Goal: Transaction & Acquisition: Download file/media

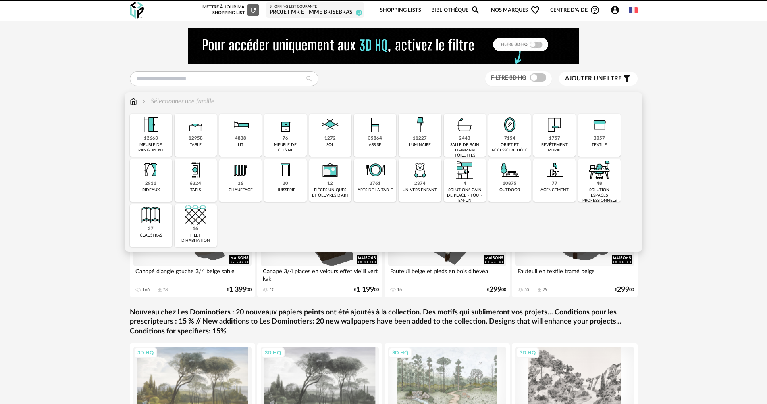
click at [413, 135] on img at bounding box center [420, 125] width 22 height 22
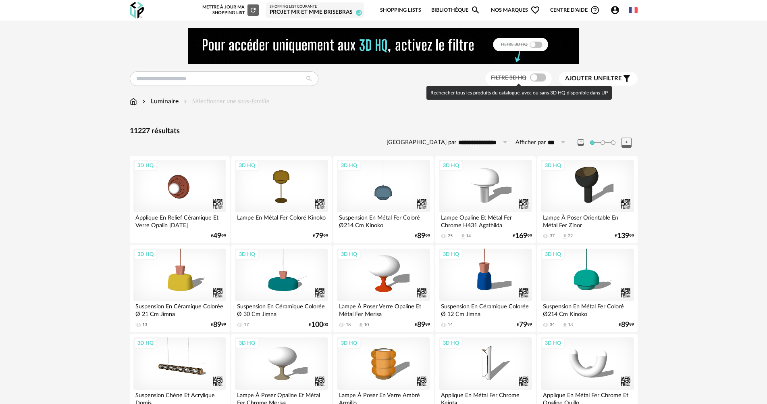
click at [535, 79] on span at bounding box center [538, 77] width 16 height 8
click at [534, 77] on span at bounding box center [538, 77] width 16 height 8
click at [607, 74] on div "Ajouter un filtre s Filter icon" at bounding box center [598, 79] width 67 height 10
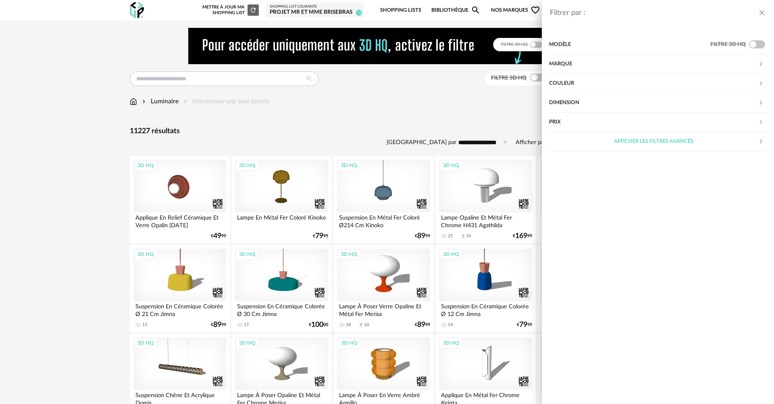
click at [568, 44] on div "Modèle" at bounding box center [629, 44] width 161 height 19
click at [567, 59] on div "Marque" at bounding box center [653, 63] width 209 height 19
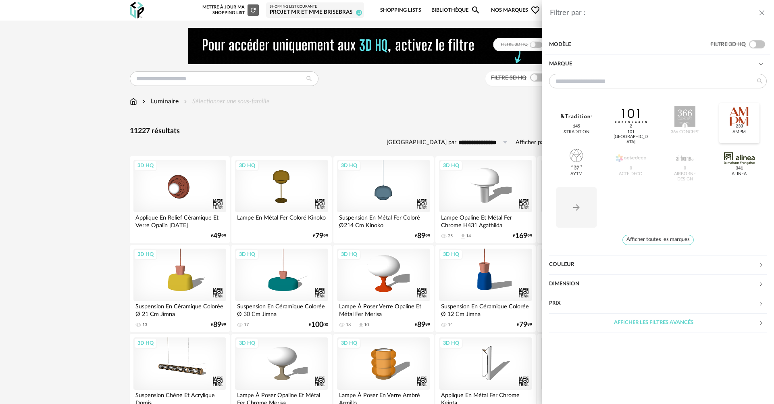
click at [741, 116] on div at bounding box center [739, 116] width 31 height 21
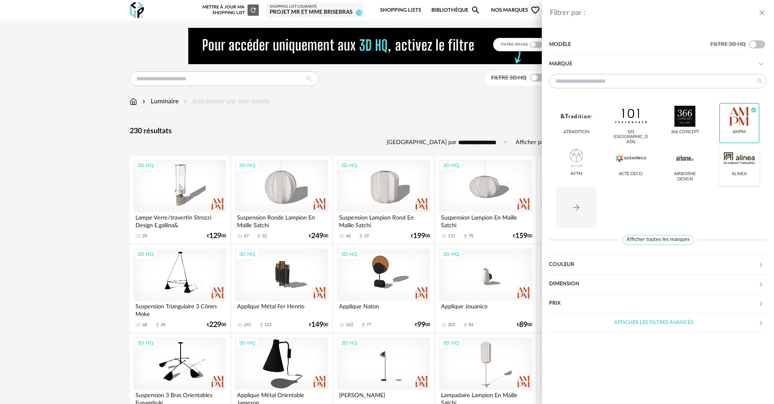
click at [736, 163] on div at bounding box center [739, 158] width 31 height 21
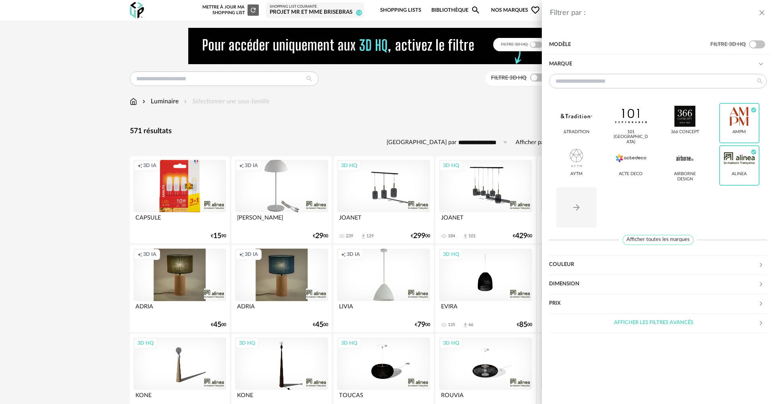
click at [31, 268] on div "Filtrer par : Modèle Filtre 3D HQ Marque &tradition 101 [GEOGRAPHIC_DATA] 366 C…" at bounding box center [387, 202] width 774 height 404
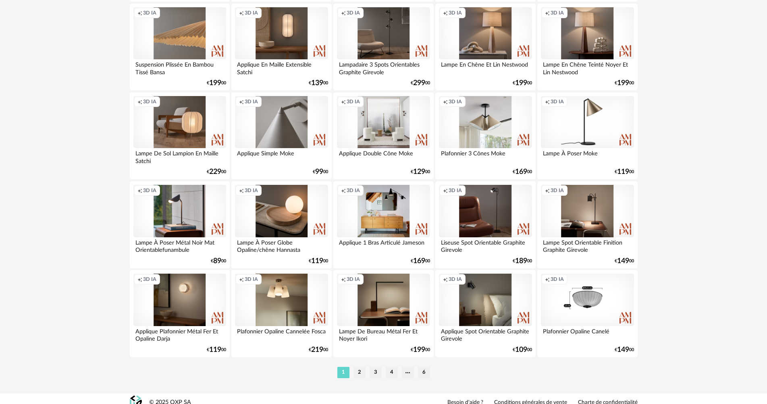
scroll to position [1580, 0]
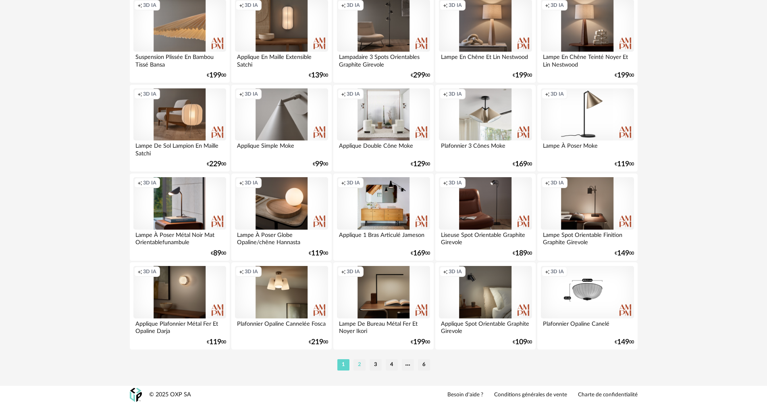
click at [357, 368] on li "2" at bounding box center [360, 364] width 12 height 11
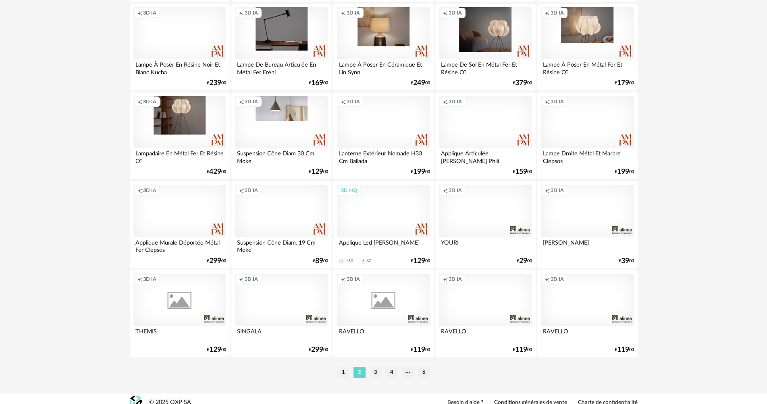
scroll to position [1580, 0]
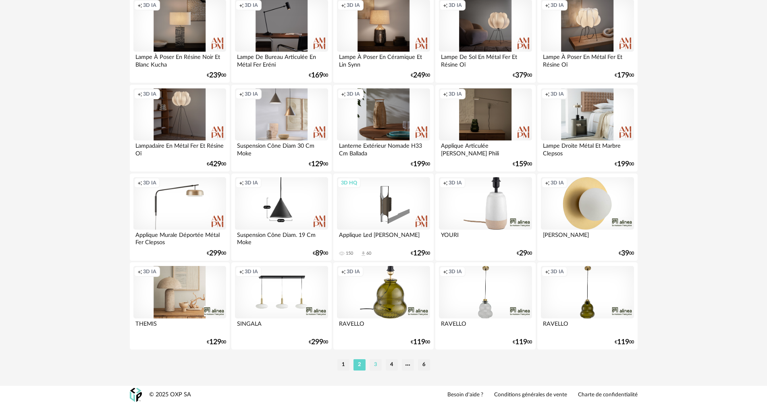
click at [375, 365] on li "3" at bounding box center [376, 364] width 12 height 11
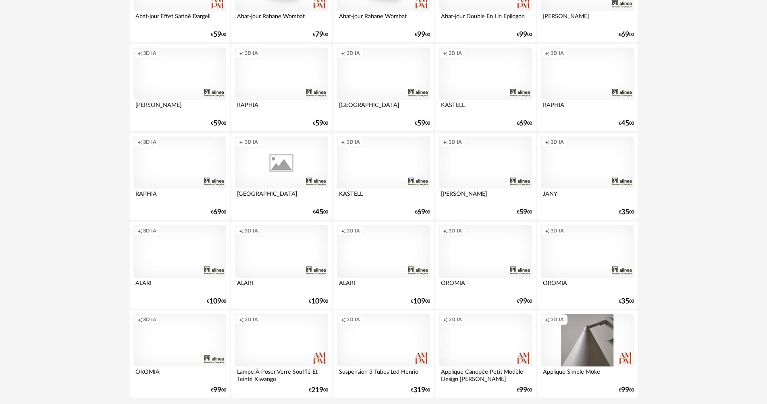
scroll to position [1580, 0]
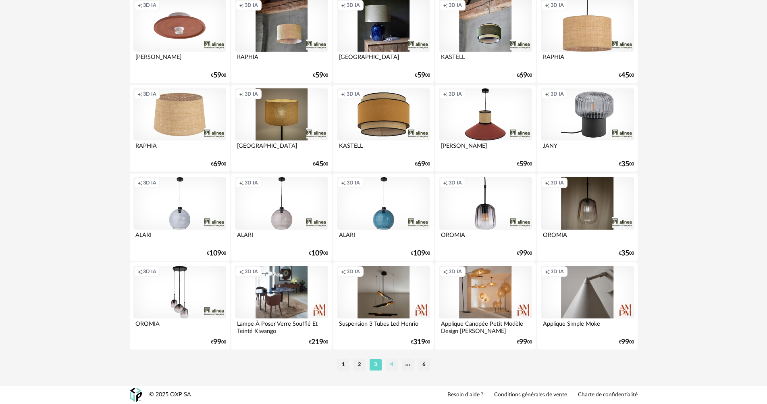
click at [393, 363] on li "4" at bounding box center [392, 364] width 12 height 11
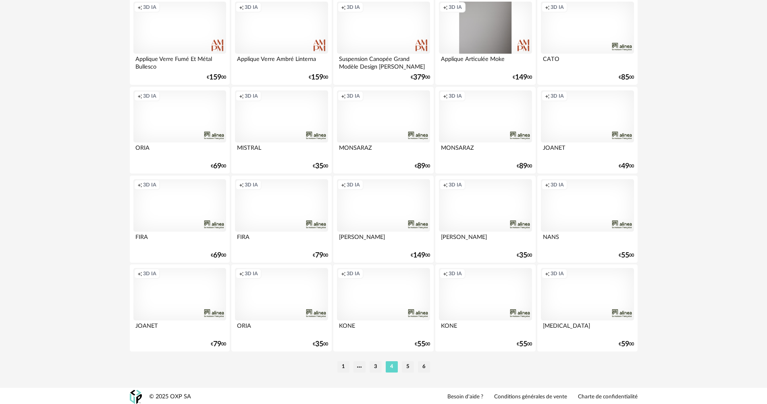
scroll to position [1580, 0]
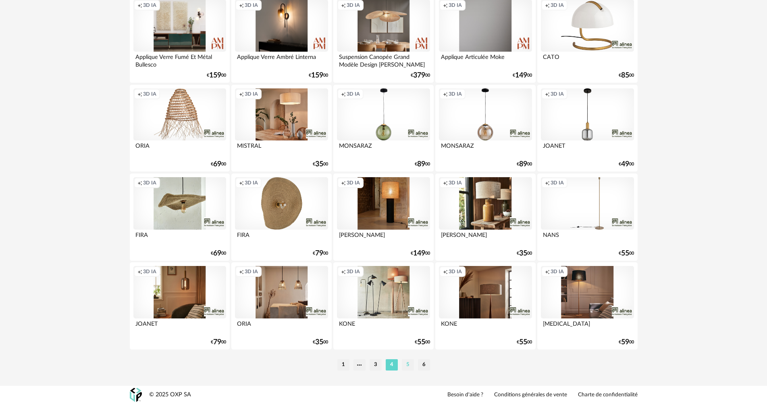
click at [409, 364] on li "5" at bounding box center [408, 364] width 12 height 11
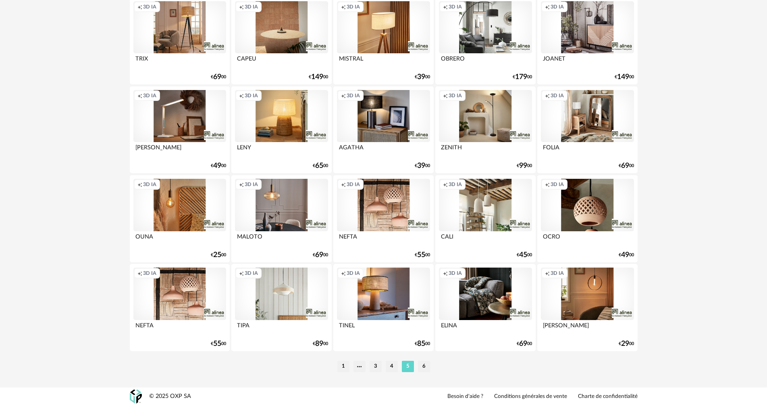
scroll to position [1580, 0]
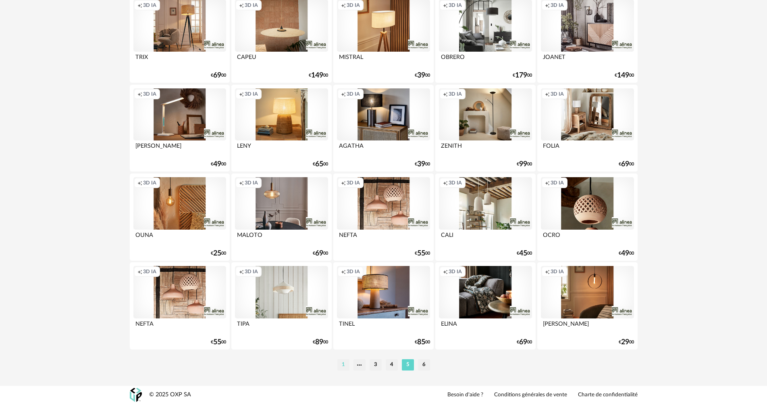
click at [345, 364] on li "1" at bounding box center [344, 364] width 12 height 11
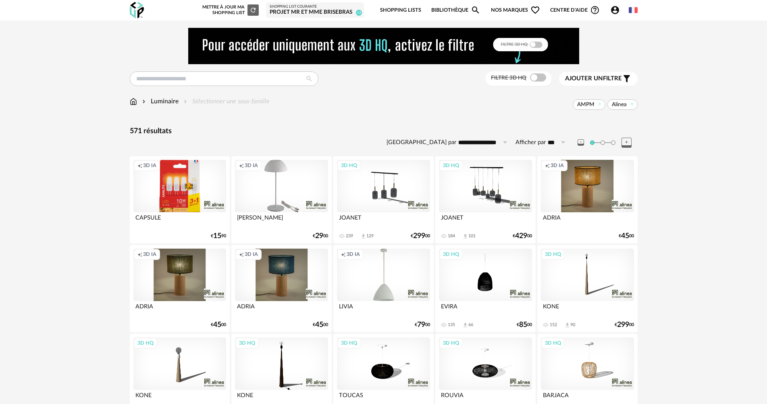
click at [386, 200] on div "3D HQ" at bounding box center [383, 186] width 93 height 52
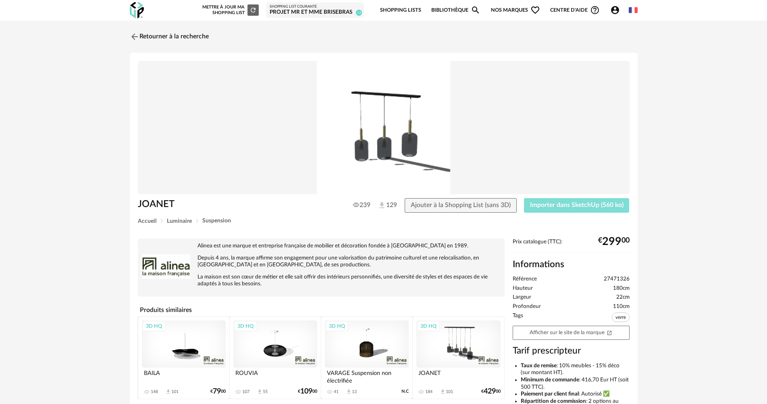
click at [567, 204] on span "Importer dans SketchUp (560 ko)" at bounding box center [577, 205] width 94 height 6
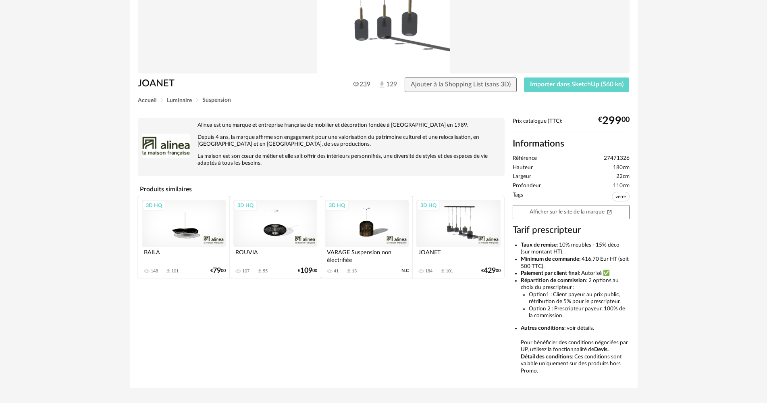
scroll to position [121, 0]
